Goal: Task Accomplishment & Management: Complete application form

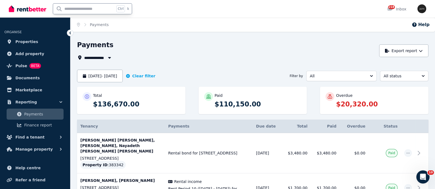
click at [79, 10] on input "text" at bounding box center [84, 9] width 62 height 10
type input "*"
type input "*****"
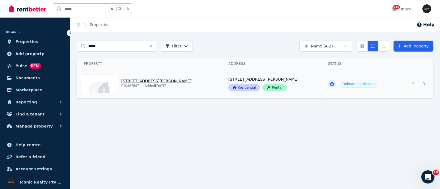
click at [133, 82] on link "View property details" at bounding box center [149, 84] width 144 height 29
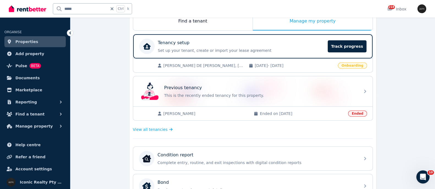
scroll to position [103, 0]
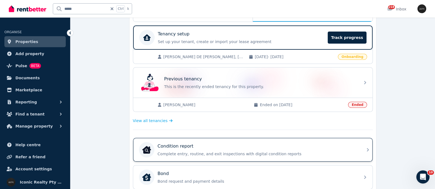
click at [190, 148] on p "Condition report" at bounding box center [176, 146] width 36 height 7
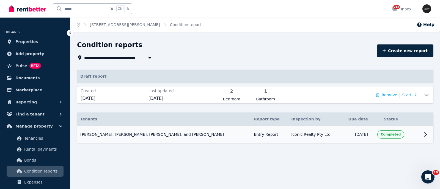
click at [141, 135] on span "Darya Mohsen Zadeh, Ella Mahlen, Katja Orback, and Lili Senai" at bounding box center [152, 134] width 144 height 5
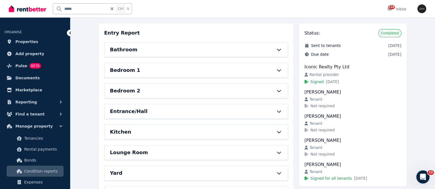
scroll to position [34, 0]
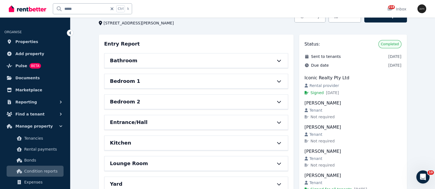
click at [148, 55] on div "Bathroom" at bounding box center [195, 61] width 183 height 14
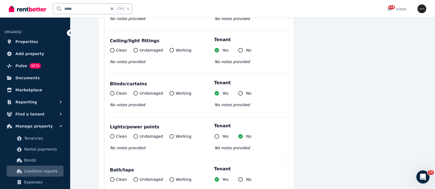
scroll to position [0, 0]
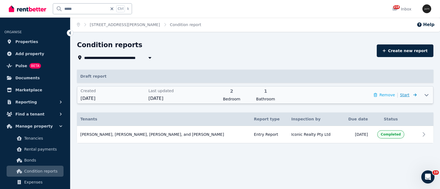
click at [406, 95] on span "Start" at bounding box center [404, 95] width 9 height 4
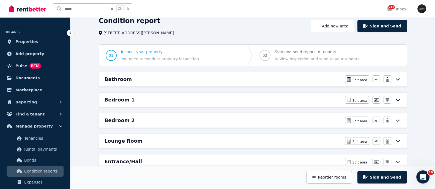
scroll to position [34, 0]
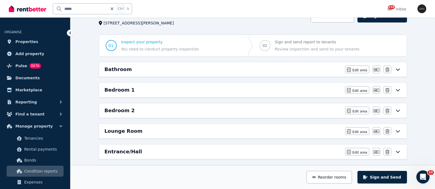
click at [189, 70] on div "Bathroom" at bounding box center [222, 70] width 237 height 8
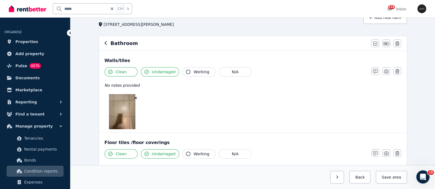
scroll to position [68, 0]
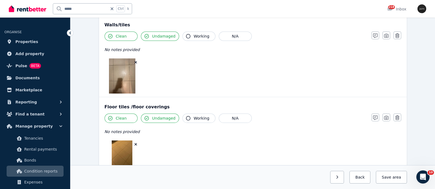
click at [128, 73] on img at bounding box center [122, 76] width 26 height 35
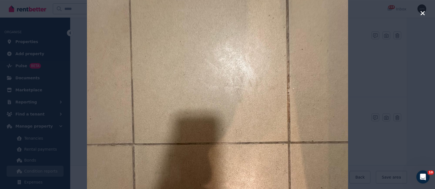
click at [422, 13] on icon "button" at bounding box center [422, 13] width 4 height 4
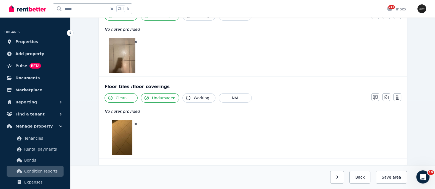
scroll to position [103, 0]
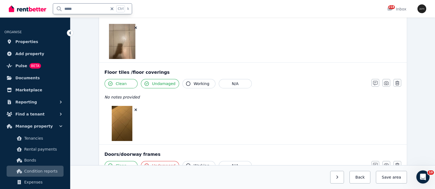
drag, startPoint x: 76, startPoint y: 9, endPoint x: 0, endPoint y: 32, distance: 79.5
type input "**********"
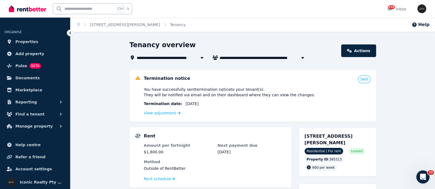
click at [73, 9] on input "text" at bounding box center [84, 9] width 62 height 10
type input "*****"
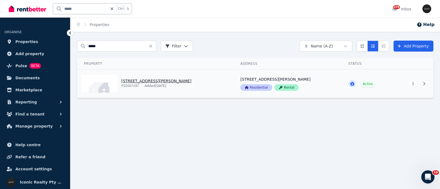
click at [140, 86] on link "View property details" at bounding box center [155, 84] width 156 height 29
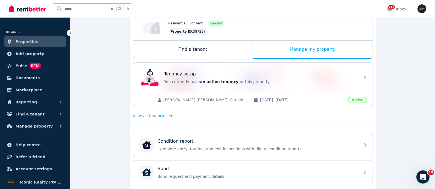
scroll to position [35, 0]
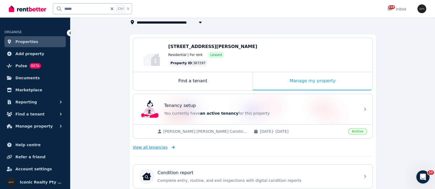
click at [140, 148] on span "View all tenancies" at bounding box center [150, 147] width 35 height 5
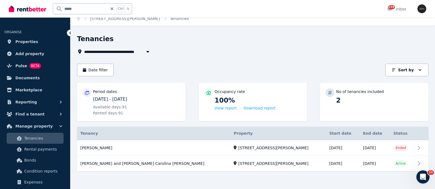
scroll to position [8, 0]
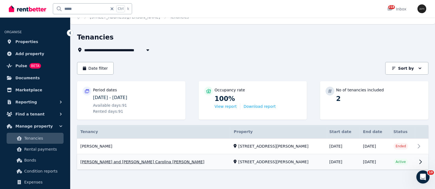
click at [108, 160] on link "View property details" at bounding box center [252, 162] width 351 height 15
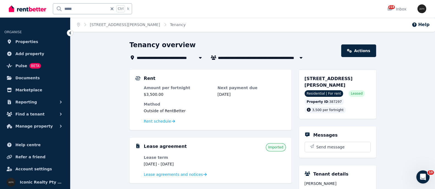
click at [76, 9] on input "*****" at bounding box center [80, 9] width 54 height 10
type input "*"
type input "******"
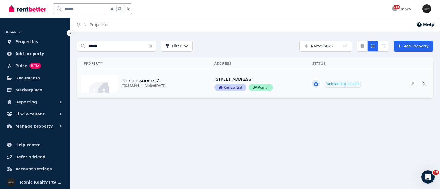
click at [137, 81] on link "View property details" at bounding box center [142, 84] width 131 height 29
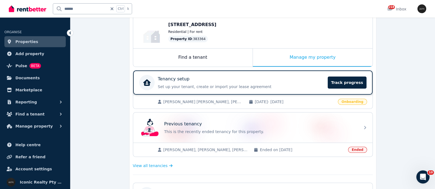
scroll to position [68, 0]
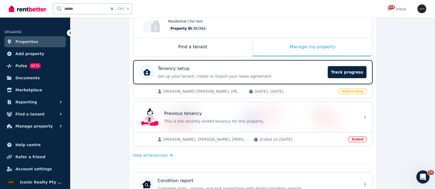
click at [191, 71] on div "Tenancy setup" at bounding box center [241, 68] width 167 height 7
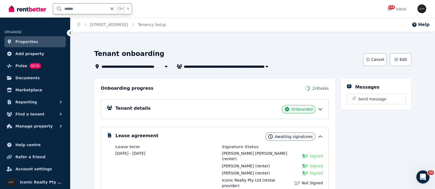
drag, startPoint x: 82, startPoint y: 6, endPoint x: 51, endPoint y: 9, distance: 30.4
click at [51, 9] on div "****** Ctrl k" at bounding box center [72, 9] width 126 height 18
type input "****"
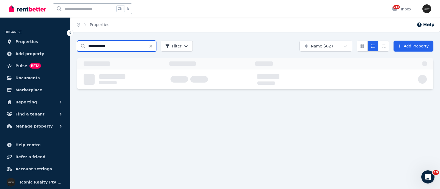
click at [112, 47] on input "**********" at bounding box center [116, 46] width 79 height 11
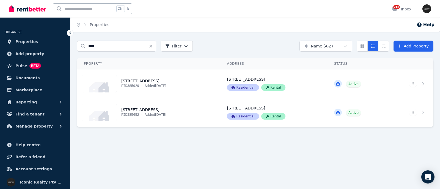
click at [66, 6] on input "text" at bounding box center [84, 9] width 62 height 10
type input "******"
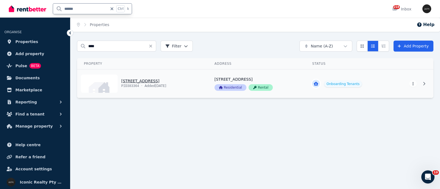
click at [146, 82] on link "View property details" at bounding box center [142, 84] width 131 height 29
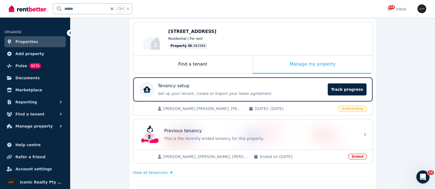
scroll to position [68, 0]
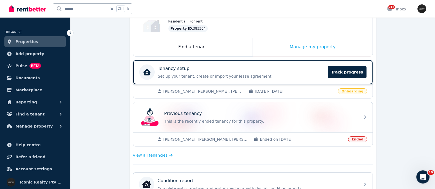
click at [166, 68] on p "Tenancy setup" at bounding box center [174, 68] width 32 height 7
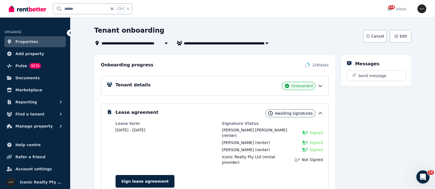
scroll to position [34, 0]
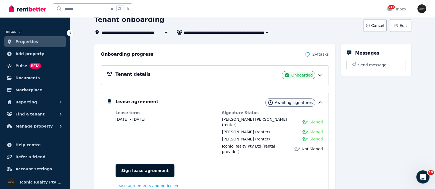
click at [141, 165] on link "Sign lease agreement" at bounding box center [144, 171] width 59 height 13
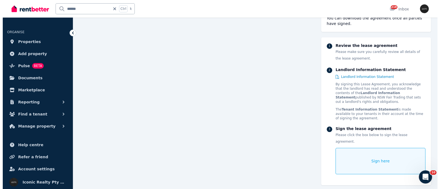
scroll to position [722, 0]
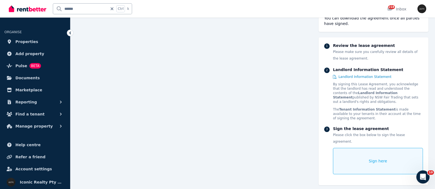
click at [355, 148] on div "Sign here" at bounding box center [378, 161] width 90 height 26
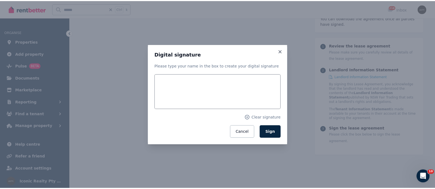
scroll to position [696, 0]
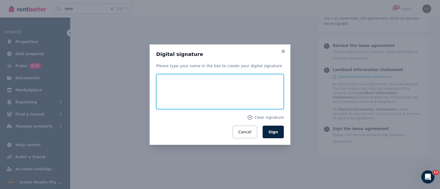
click at [188, 85] on input "text" at bounding box center [220, 91] width 128 height 35
type input "**********"
click at [263, 126] on button "Sign" at bounding box center [273, 132] width 21 height 13
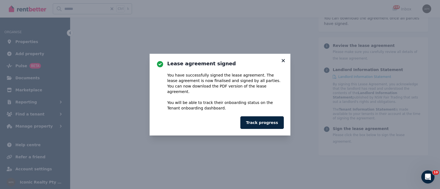
click at [282, 63] on icon at bounding box center [282, 60] width 5 height 5
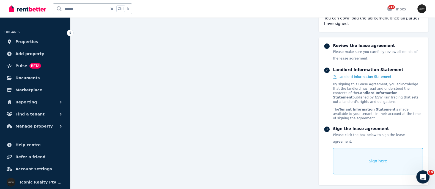
scroll to position [694, 0]
drag, startPoint x: 78, startPoint y: 9, endPoint x: 26, endPoint y: 12, distance: 51.8
click at [26, 12] on div "****** Ctrl k" at bounding box center [72, 9] width 126 height 18
type input "*****"
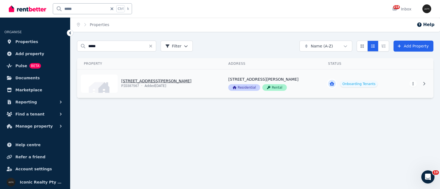
click at [129, 79] on link "View property details" at bounding box center [149, 84] width 144 height 29
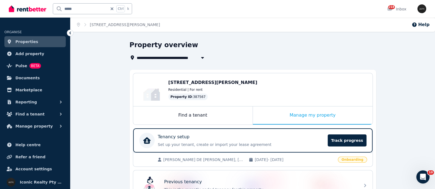
scroll to position [34, 0]
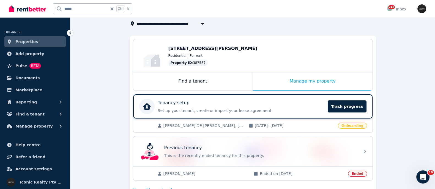
click at [201, 107] on div "Tenancy setup Set up your tenant, create or import your lease agreement Track p…" at bounding box center [241, 107] width 167 height 14
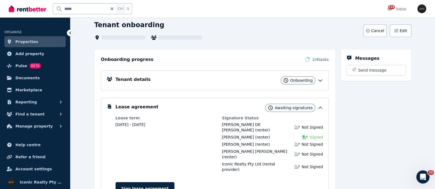
scroll to position [68, 0]
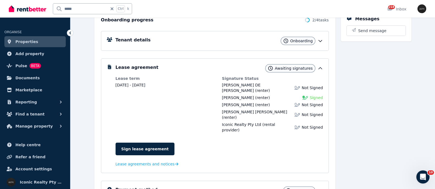
click at [128, 137] on div "Sign lease agreement Lease agreements and notices" at bounding box center [218, 152] width 207 height 30
click at [130, 143] on link "Sign lease agreement" at bounding box center [144, 149] width 59 height 13
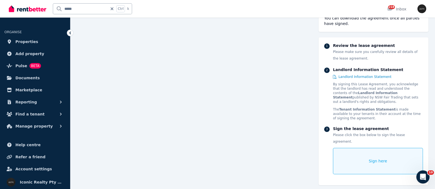
scroll to position [684, 0]
click at [364, 152] on div "Sign here" at bounding box center [378, 161] width 90 height 26
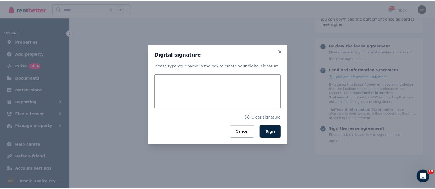
scroll to position [685, 0]
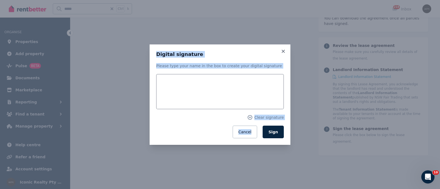
drag, startPoint x: 68, startPoint y: 42, endPoint x: 0, endPoint y: 35, distance: 68.7
click at [0, 35] on div "Digital signature Please type your name in the box to create your digital signa…" at bounding box center [220, 94] width 440 height 189
click at [173, 82] on input "text" at bounding box center [220, 91] width 128 height 35
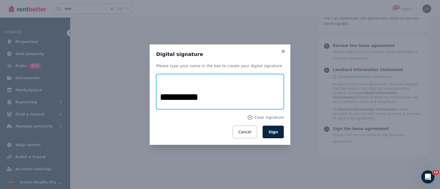
type input "**********"
click at [263, 126] on button "Sign" at bounding box center [273, 132] width 21 height 13
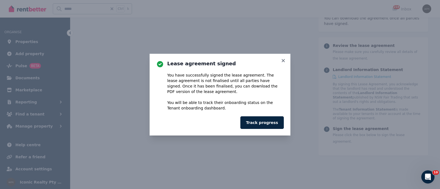
click at [283, 58] on icon at bounding box center [282, 60] width 5 height 5
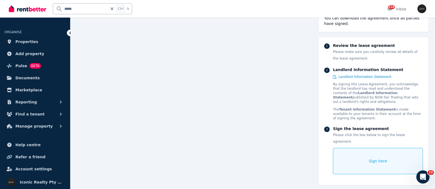
scroll to position [683, 0]
